Goal: Information Seeking & Learning: Find specific fact

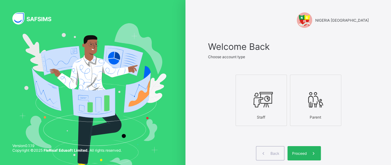
click at [298, 158] on div "Proceed" at bounding box center [303, 153] width 33 height 14
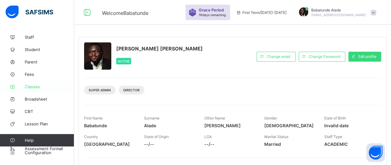
click at [35, 89] on span "Classes" at bounding box center [49, 86] width 49 height 5
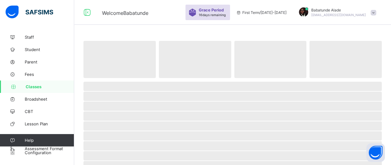
click at [35, 89] on span "Classes" at bounding box center [50, 86] width 48 height 5
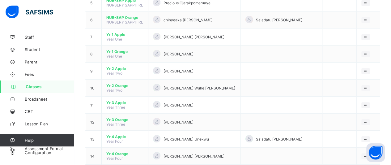
scroll to position [148, 0]
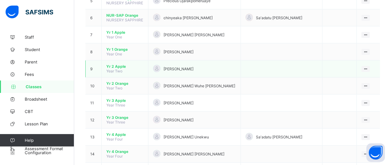
click at [117, 64] on span "Yr 2 Apple" at bounding box center [124, 66] width 37 height 5
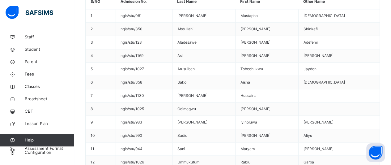
scroll to position [359, 0]
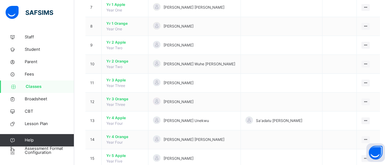
scroll to position [186, 0]
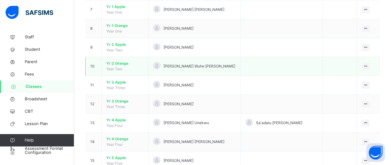
click at [119, 61] on span "Yr 2 Orange" at bounding box center [124, 64] width 37 height 6
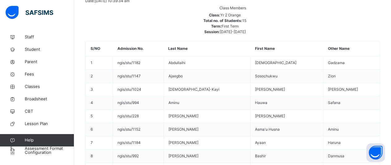
scroll to position [334, 0]
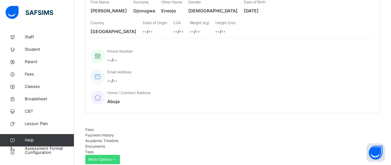
scroll to position [86, 0]
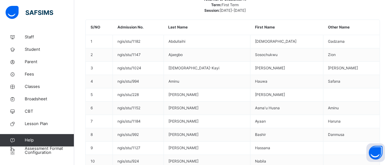
scroll to position [346, 0]
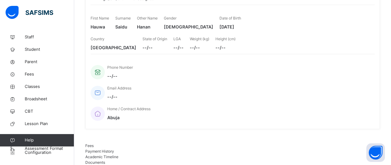
scroll to position [23, 0]
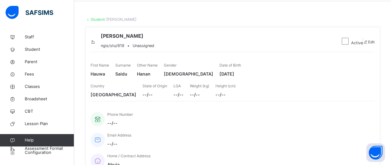
click at [241, 70] on span at bounding box center [230, 69] width 22 height 2
drag, startPoint x: 328, startPoint y: 93, endPoint x: 322, endPoint y: 94, distance: 5.4
click at [322, 80] on div "First Name Hauwa Surname [PERSON_NAME] Other Name [PERSON_NAME] Gender [DEMOGRA…" at bounding box center [232, 69] width 284 height 21
copy span "[DATE]"
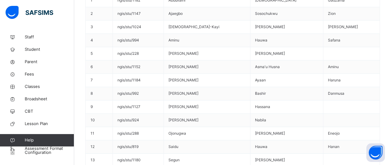
scroll to position [380, 0]
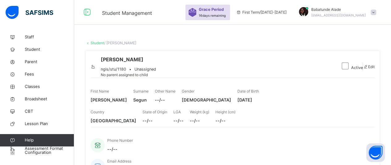
drag, startPoint x: 348, startPoint y: 120, endPoint x: 323, endPoint y: 122, distance: 24.8
click at [323, 106] on div "First Name [PERSON_NAME] Surname [PERSON_NAME] Other Name --/-- Gender [DEMOGRA…" at bounding box center [232, 95] width 284 height 21
copy span "[DATE]"
click at [156, 63] on span "[PERSON_NAME]" at bounding box center [128, 59] width 55 height 7
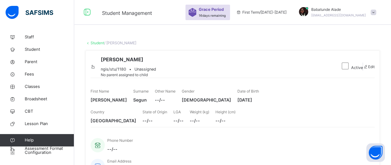
click at [156, 63] on span "[PERSON_NAME]" at bounding box center [128, 59] width 55 height 7
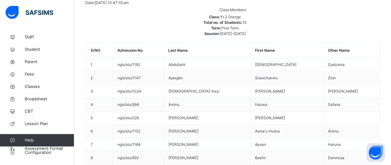
scroll to position [335, 0]
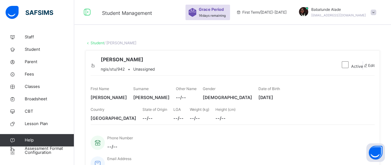
drag, startPoint x: 348, startPoint y: 118, endPoint x: 321, endPoint y: 125, distance: 27.4
click at [280, 103] on div "Date of Birth [DEMOGRAPHIC_DATA]" at bounding box center [269, 93] width 22 height 21
click at [316, 124] on div "Country [GEOGRAPHIC_DATA] State of Origin --/-- LGA --/-- Weight (kg) --/-- Hei…" at bounding box center [232, 113] width 284 height 21
drag, startPoint x: 322, startPoint y: 118, endPoint x: 349, endPoint y: 123, distance: 27.0
click at [349, 103] on div "First Name [PERSON_NAME] Surname [PERSON_NAME] Other Name --/-- Gender [DEMOGRA…" at bounding box center [232, 93] width 284 height 21
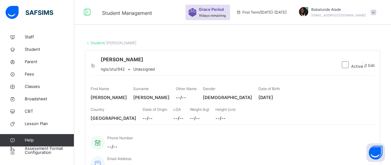
copy span "[DATE]"
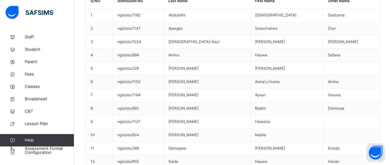
scroll to position [372, 0]
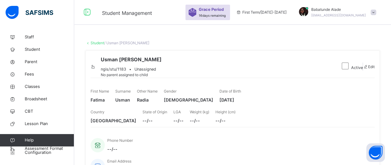
drag, startPoint x: 349, startPoint y: 119, endPoint x: 321, endPoint y: 122, distance: 28.9
click at [321, 106] on div "First Name [PERSON_NAME] Surname [PERSON_NAME] Other Name [PERSON_NAME] Gender …" at bounding box center [232, 95] width 284 height 21
copy span "[DATE]"
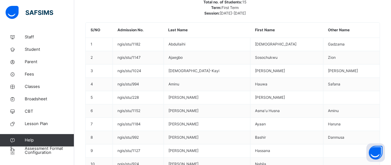
scroll to position [318, 0]
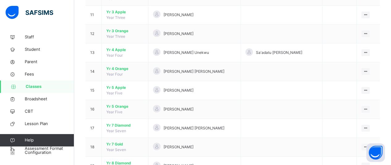
scroll to position [244, 0]
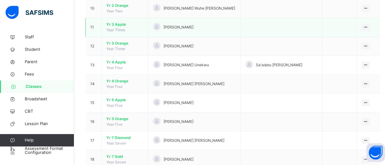
click at [117, 22] on span "Yr 3 Apple" at bounding box center [124, 25] width 37 height 6
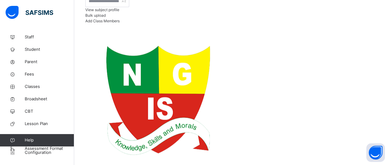
scroll to position [133, 0]
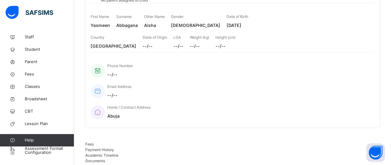
scroll to position [71, 0]
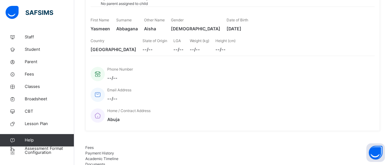
drag, startPoint x: 348, startPoint y: 49, endPoint x: 321, endPoint y: 52, distance: 27.6
click at [321, 35] on div "First Name [PERSON_NAME] Surname Abbagana Other Name [PERSON_NAME] Gender [DEMO…" at bounding box center [232, 24] width 284 height 21
copy span "[DATE]"
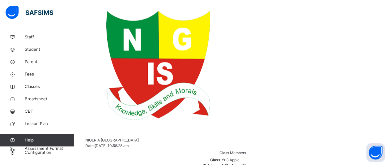
scroll to position [170, 0]
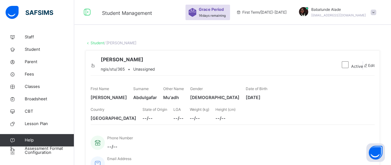
drag, startPoint x: 348, startPoint y: 120, endPoint x: 319, endPoint y: 120, distance: 28.4
click at [319, 103] on div "First Name [PERSON_NAME] Surname [PERSON_NAME] Other Name Mu'adh Gender [DEMOGR…" at bounding box center [232, 93] width 284 height 21
copy span "[DATE]"
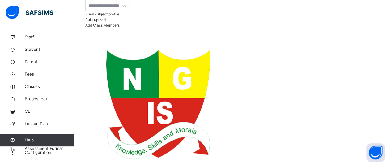
scroll to position [137, 0]
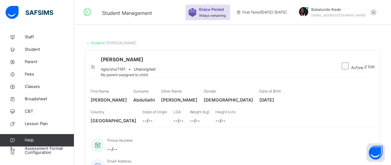
drag, startPoint x: 350, startPoint y: 119, endPoint x: 320, endPoint y: 121, distance: 30.1
click at [320, 106] on div "First Name [PERSON_NAME] Surname [PERSON_NAME] Other Name [PERSON_NAME] Gender …" at bounding box center [232, 95] width 284 height 21
copy span "[DATE]"
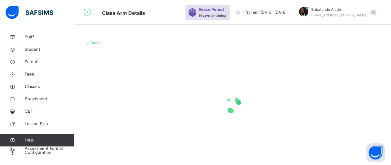
scroll to position [14, 0]
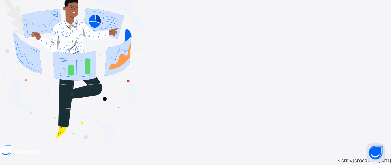
type input "**********"
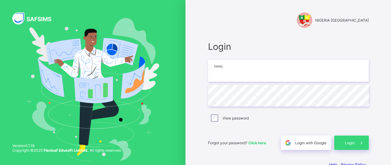
type input "**********"
